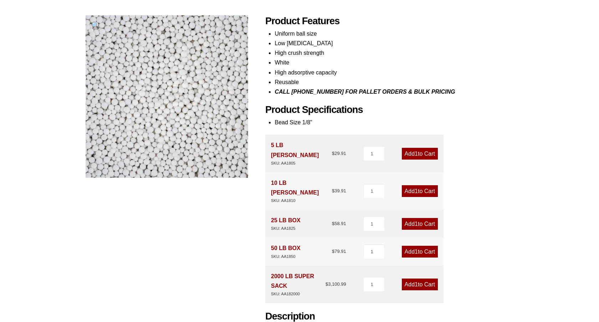
scroll to position [94, 0]
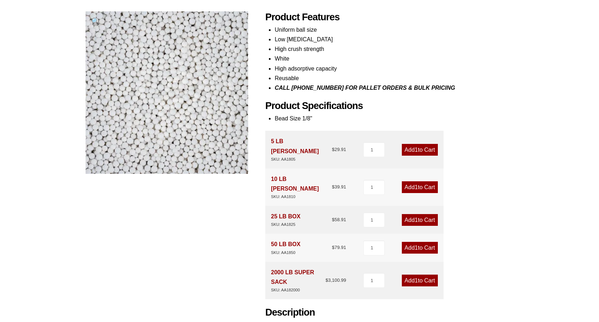
click at [424, 242] on link "Add 1 to Cart" at bounding box center [420, 248] width 36 height 12
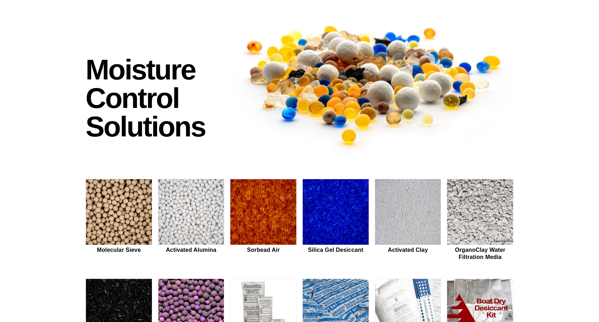
scroll to position [43, 0]
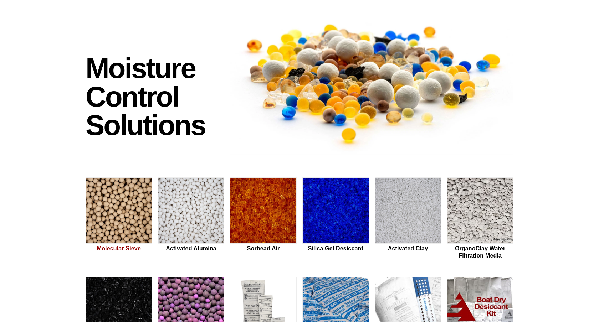
click at [114, 215] on img at bounding box center [119, 211] width 66 height 66
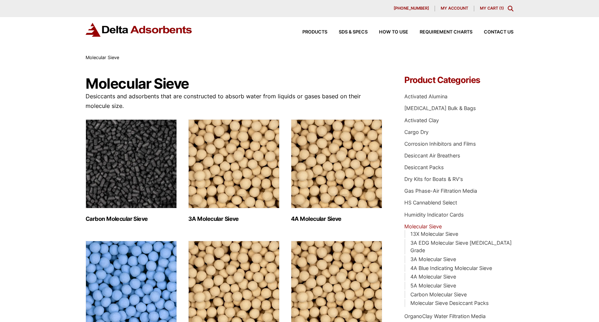
click at [125, 175] on img "Visit product category Carbon Molecular Sieve" at bounding box center [131, 163] width 91 height 89
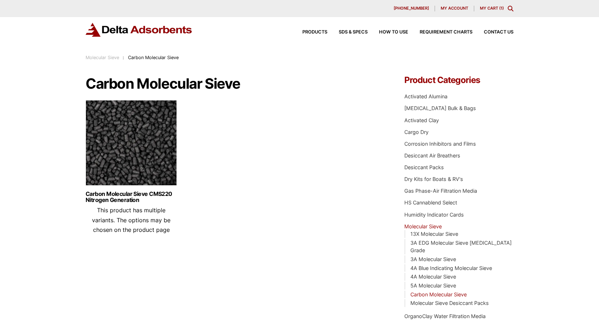
click at [125, 175] on img at bounding box center [131, 144] width 91 height 89
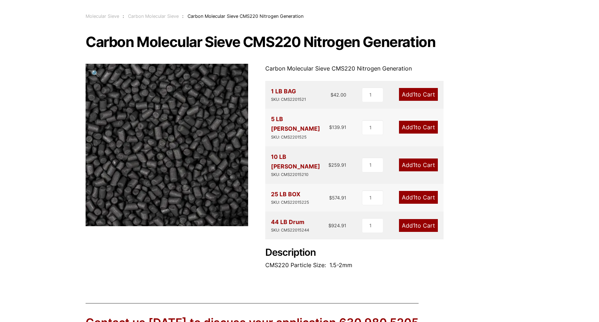
scroll to position [69, 0]
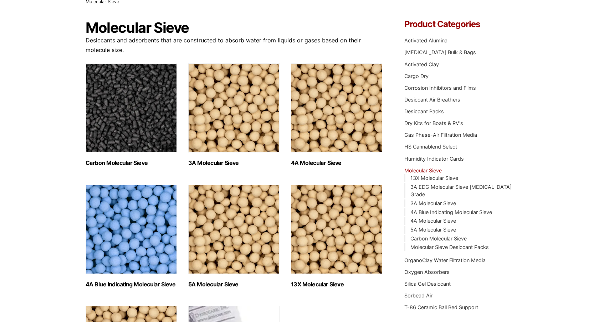
scroll to position [61, 0]
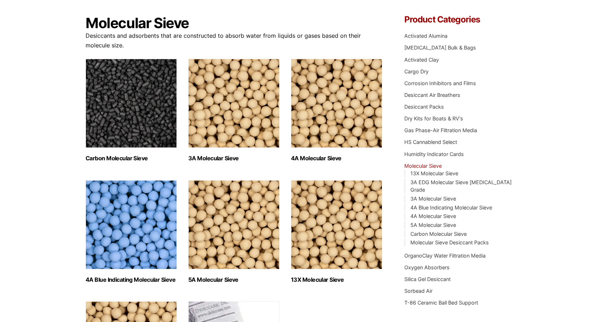
click at [214, 143] on img "Visit product category 3A Molecular Sieve" at bounding box center [233, 103] width 91 height 89
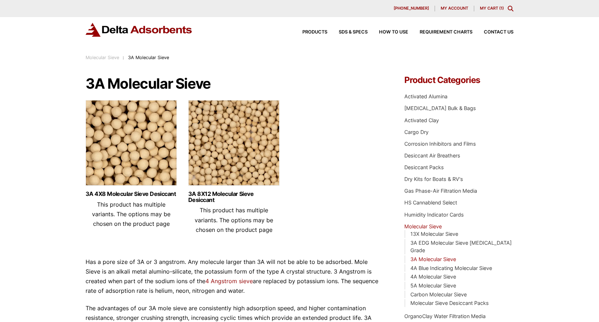
click at [231, 141] on img at bounding box center [233, 144] width 91 height 89
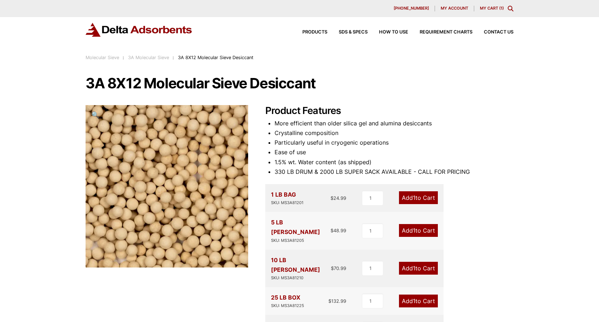
click at [495, 8] on link "My Cart ( 1 )" at bounding box center [492, 8] width 24 height 5
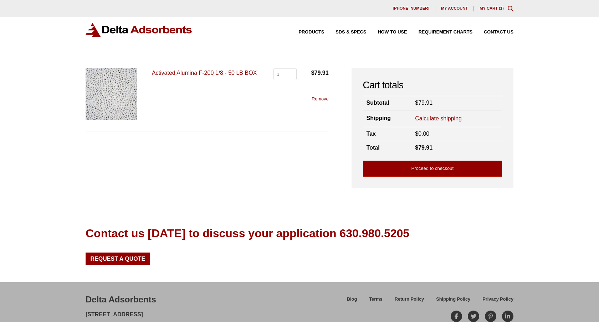
click at [449, 111] on td "Calculate shipping Country / region Select a country / region… Canada [GEOGRAPH…" at bounding box center [456, 118] width 91 height 17
click at [447, 118] on link "Calculate shipping" at bounding box center [438, 119] width 47 height 8
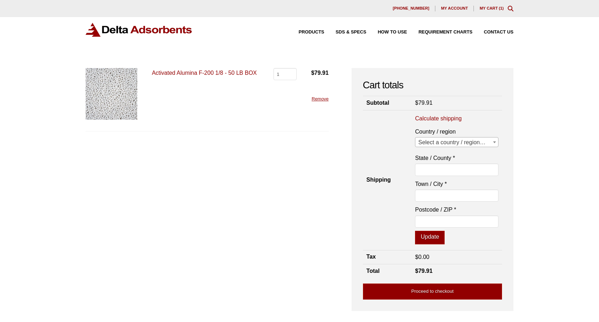
click at [444, 144] on span "Select a country / region…" at bounding box center [456, 143] width 83 height 10
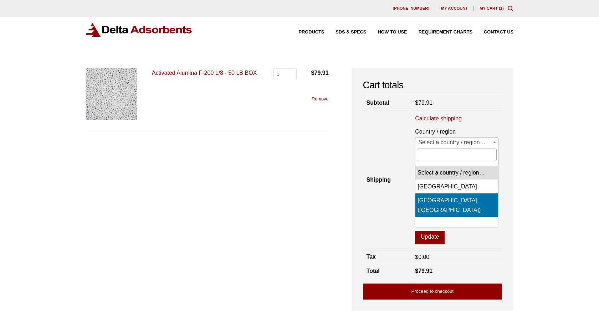
select select "US"
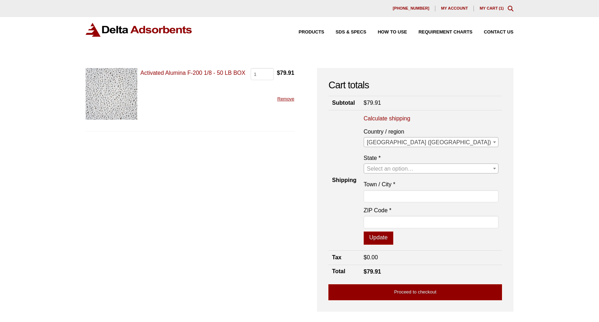
click at [413, 167] on span "Select an option…" at bounding box center [390, 169] width 47 height 6
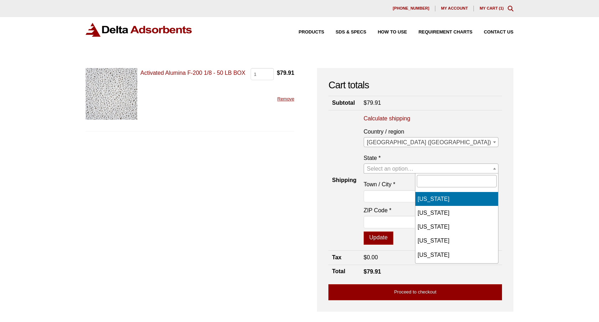
select select "AL"
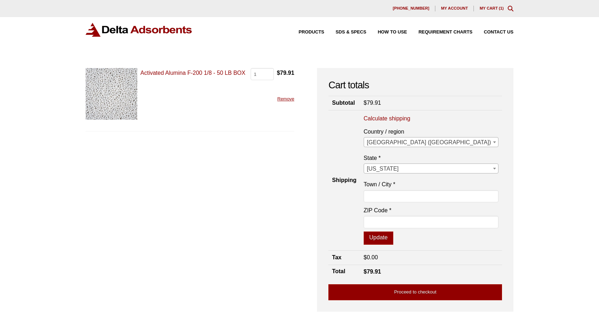
click at [438, 167] on span "[US_STATE]" at bounding box center [431, 169] width 134 height 10
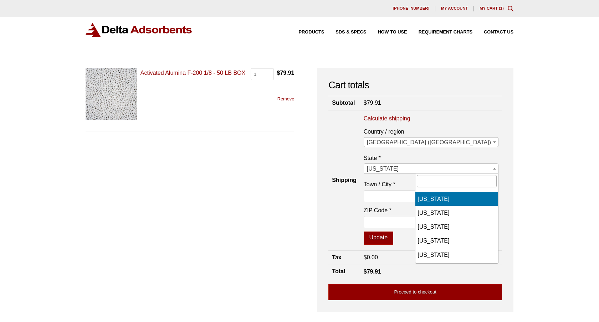
click at [429, 190] on span at bounding box center [456, 183] width 83 height 18
click at [430, 181] on input "text" at bounding box center [457, 181] width 80 height 12
type input "nor"
select select "NC"
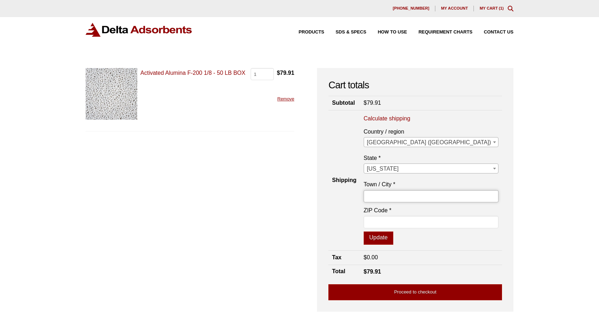
click at [431, 198] on input "Town / City *" at bounding box center [430, 196] width 135 height 12
type input "apex"
type input "27502"
click at [393, 237] on button "Update" at bounding box center [378, 239] width 30 height 14
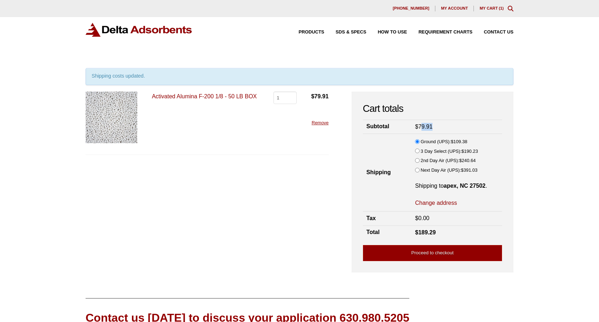
drag, startPoint x: 420, startPoint y: 126, endPoint x: 447, endPoint y: 130, distance: 27.1
click at [447, 130] on td "$ 79.91" at bounding box center [456, 127] width 91 height 14
click at [435, 124] on td "$ 79.91" at bounding box center [456, 127] width 91 height 14
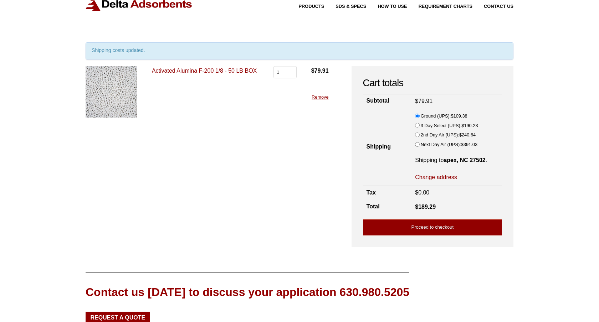
scroll to position [28, 0]
